Goal: Task Accomplishment & Management: Manage account settings

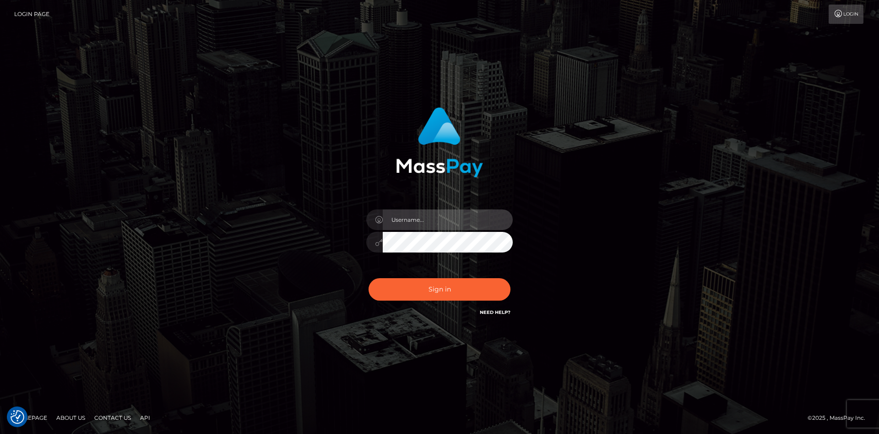
click at [444, 225] on input "text" at bounding box center [448, 219] width 130 height 21
type input "faisal_uplift"
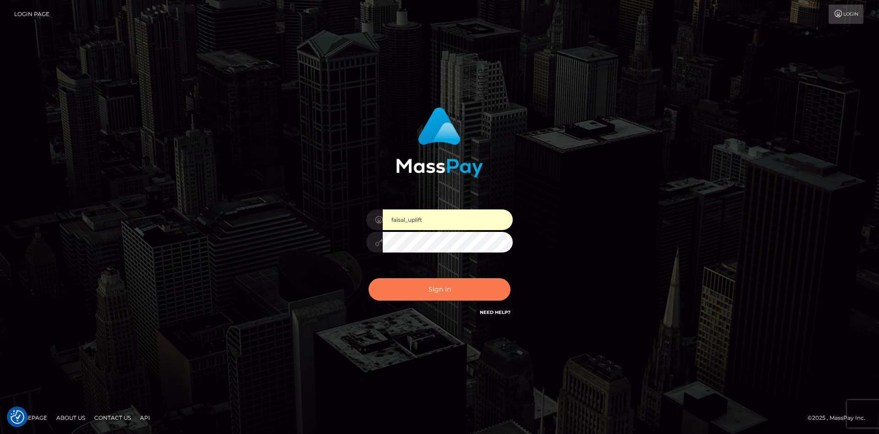
click at [417, 279] on button "Sign in" at bounding box center [440, 289] width 142 height 22
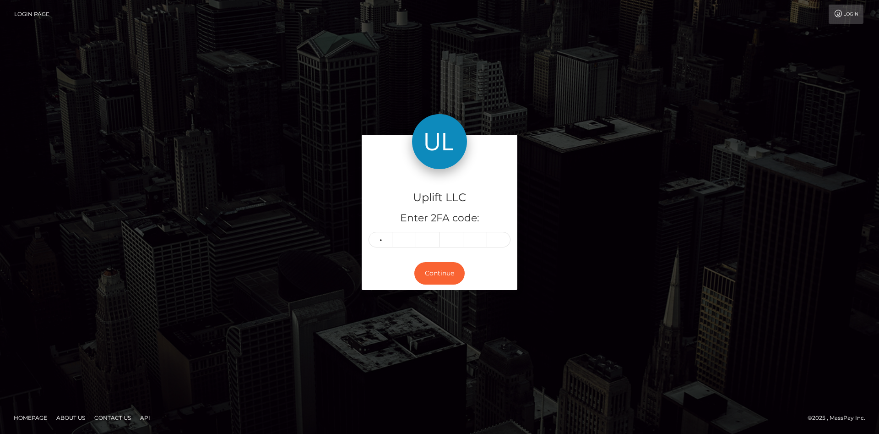
type input "0"
type input "6"
type input "3"
type input "7"
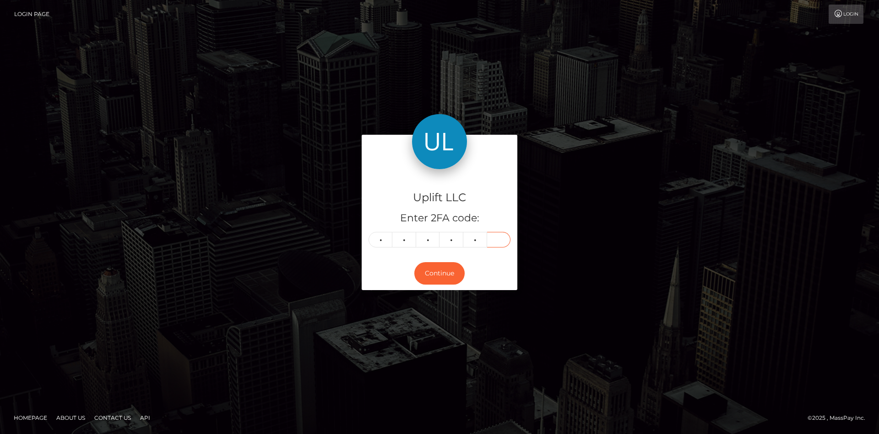
type input "2"
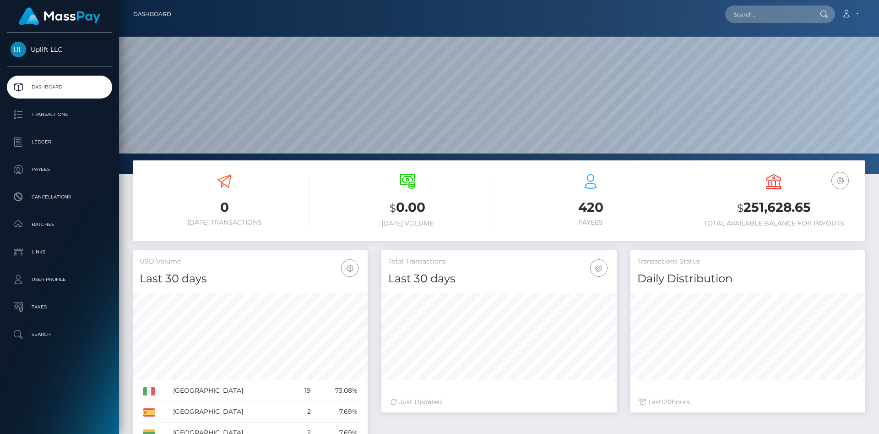
scroll to position [162, 235]
click at [58, 223] on p "Batches" at bounding box center [60, 224] width 98 height 14
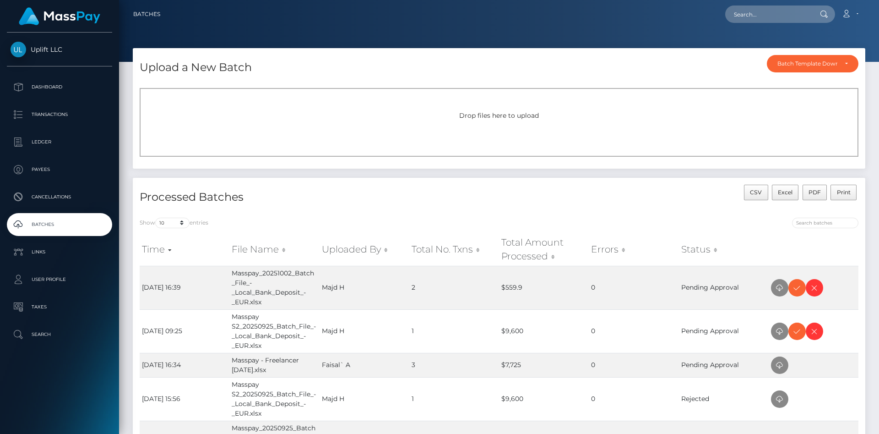
scroll to position [47, 0]
